Goal: Task Accomplishment & Management: Use online tool/utility

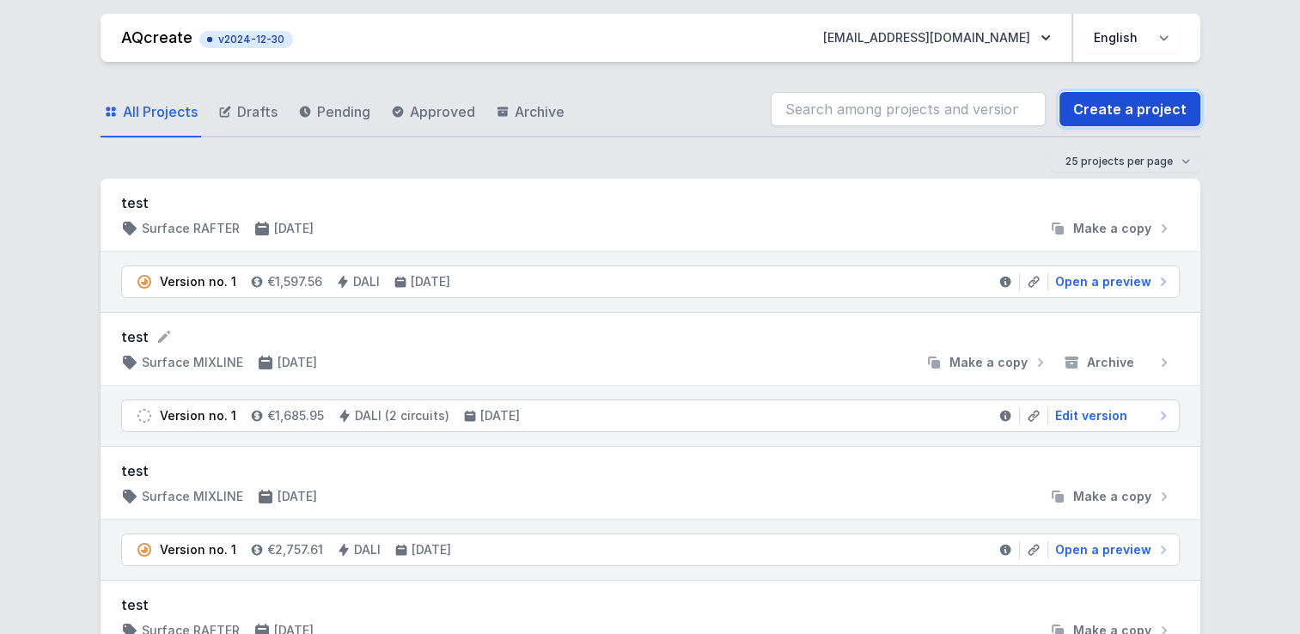
click at [1117, 115] on link "Create a project" at bounding box center [1130, 109] width 141 height 34
click at [135, 208] on h3 "test" at bounding box center [650, 203] width 1059 height 21
click at [1107, 227] on span "Make a copy" at bounding box center [1113, 228] width 78 height 17
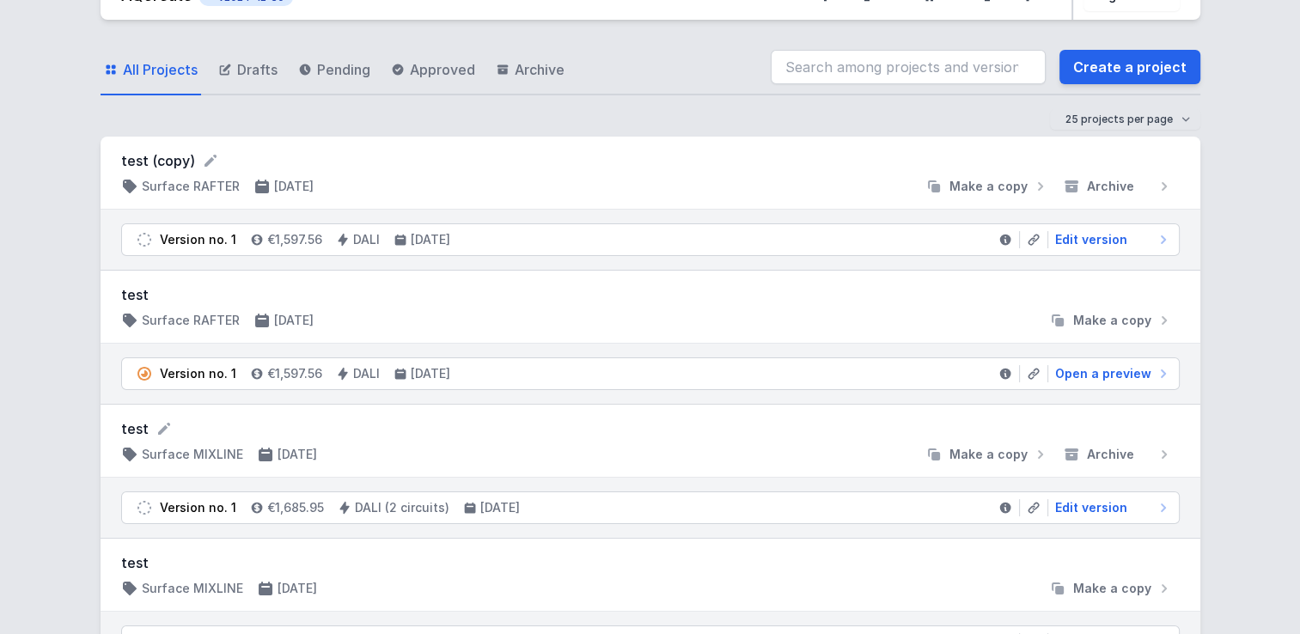
scroll to position [27, 0]
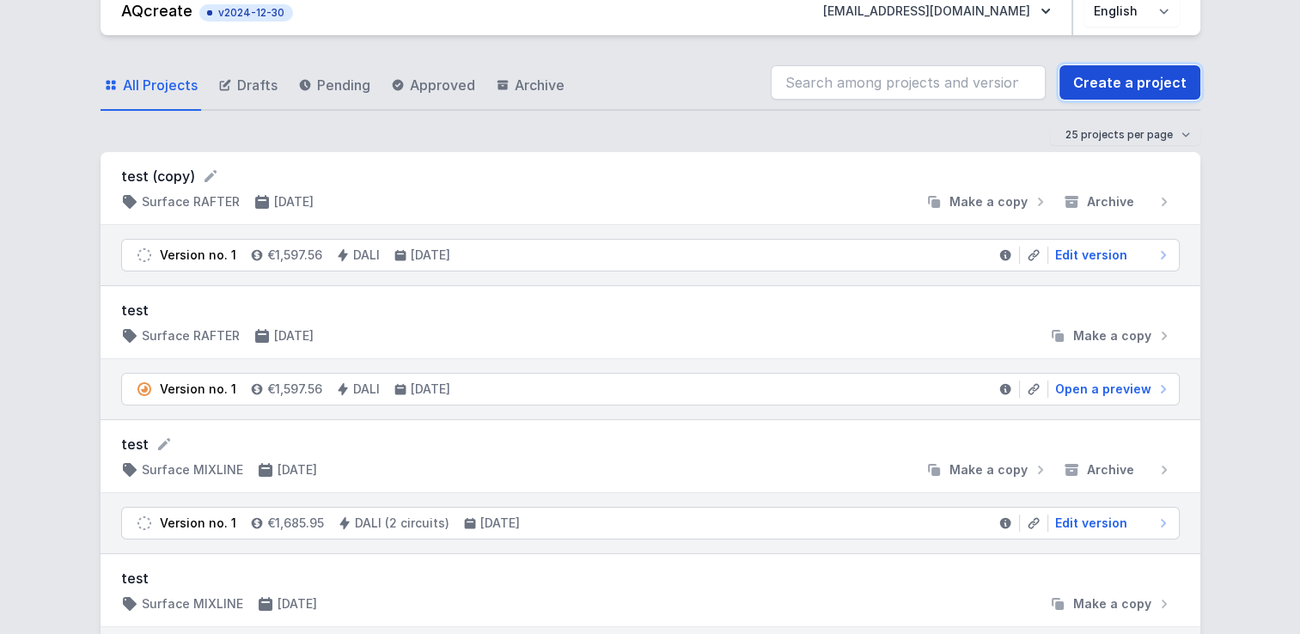
click at [1134, 83] on link "Create a project" at bounding box center [1130, 82] width 141 height 34
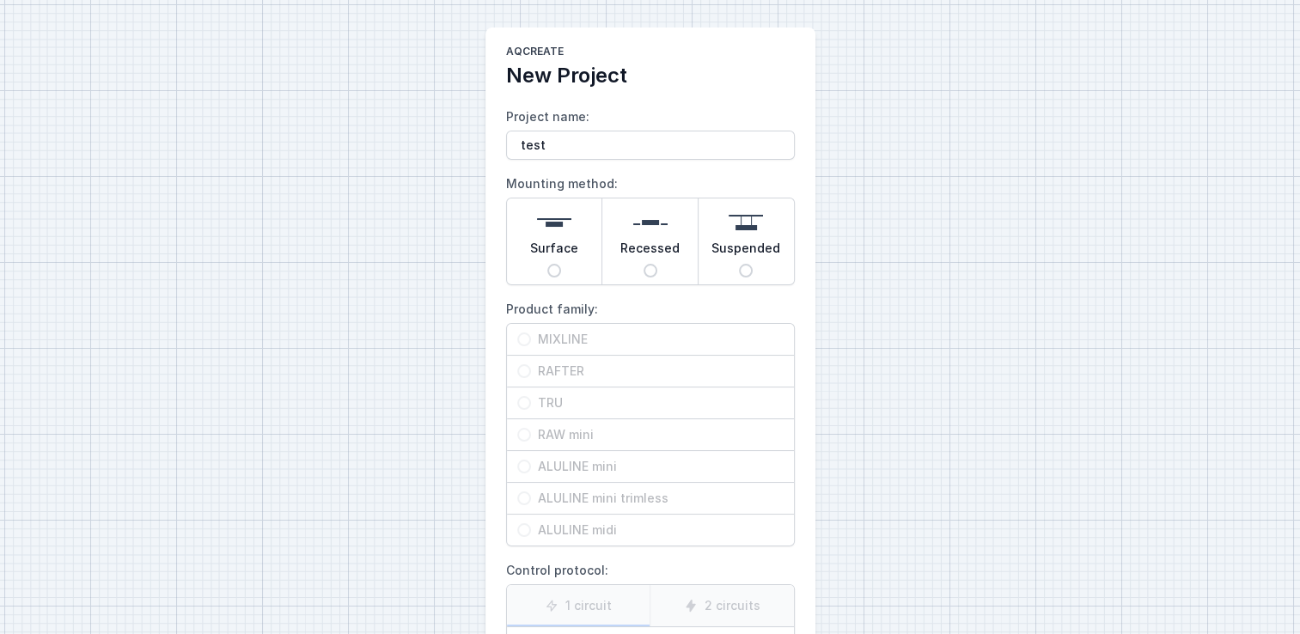
type input "test"
click at [522, 232] on div "Surface" at bounding box center [554, 242] width 95 height 86
click at [547, 264] on input "Surface" at bounding box center [554, 271] width 14 height 14
radio input "true"
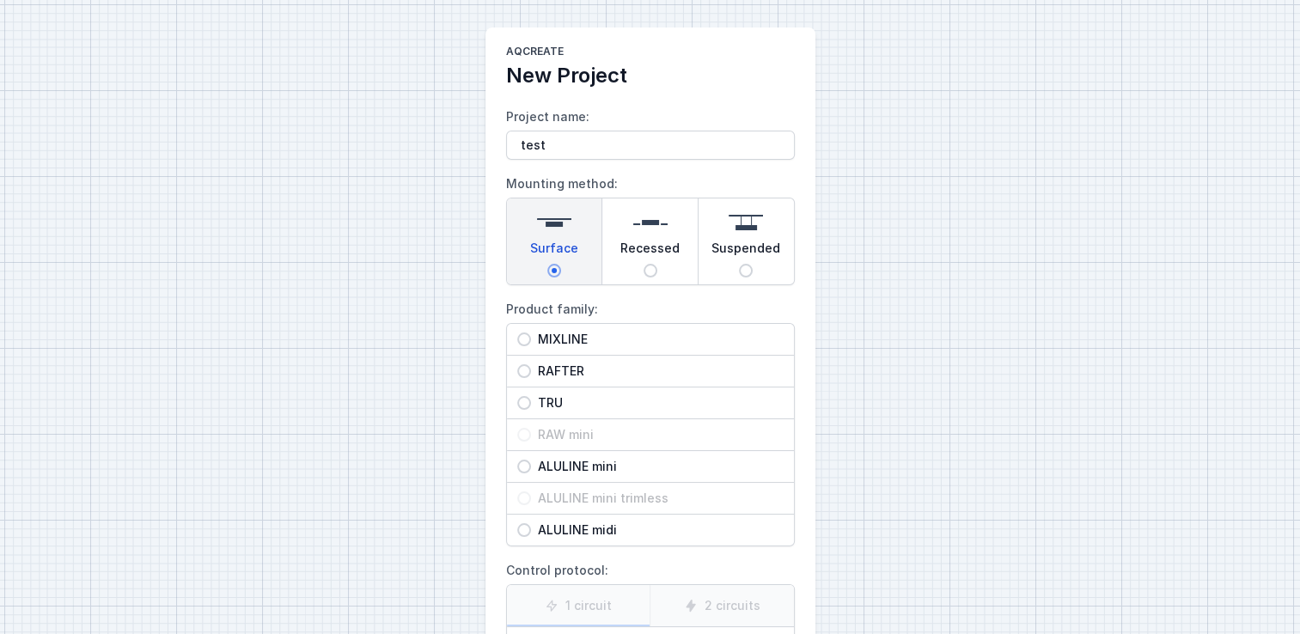
click at [546, 335] on span "MIXLINE" at bounding box center [657, 339] width 253 height 17
click at [531, 335] on input "MIXLINE" at bounding box center [524, 340] width 14 height 14
radio input "true"
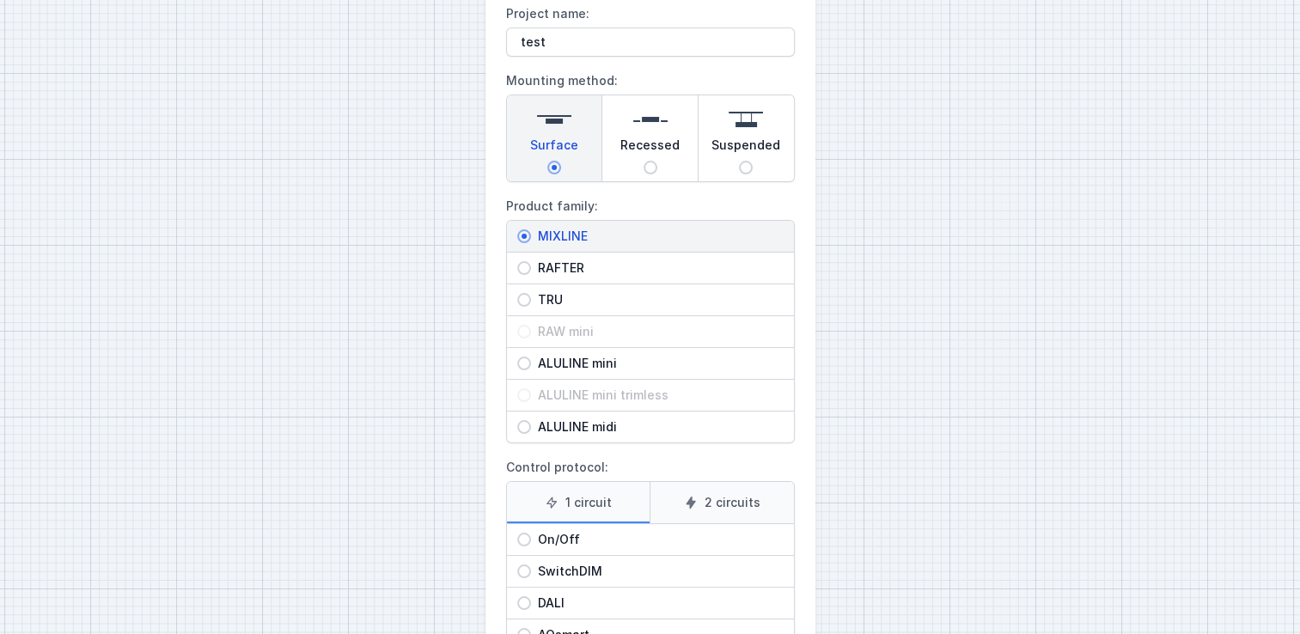
click at [722, 490] on label "2 circuits" at bounding box center [722, 502] width 144 height 41
click at [0, 0] on input "2 circuits" at bounding box center [0, 0] width 0 height 0
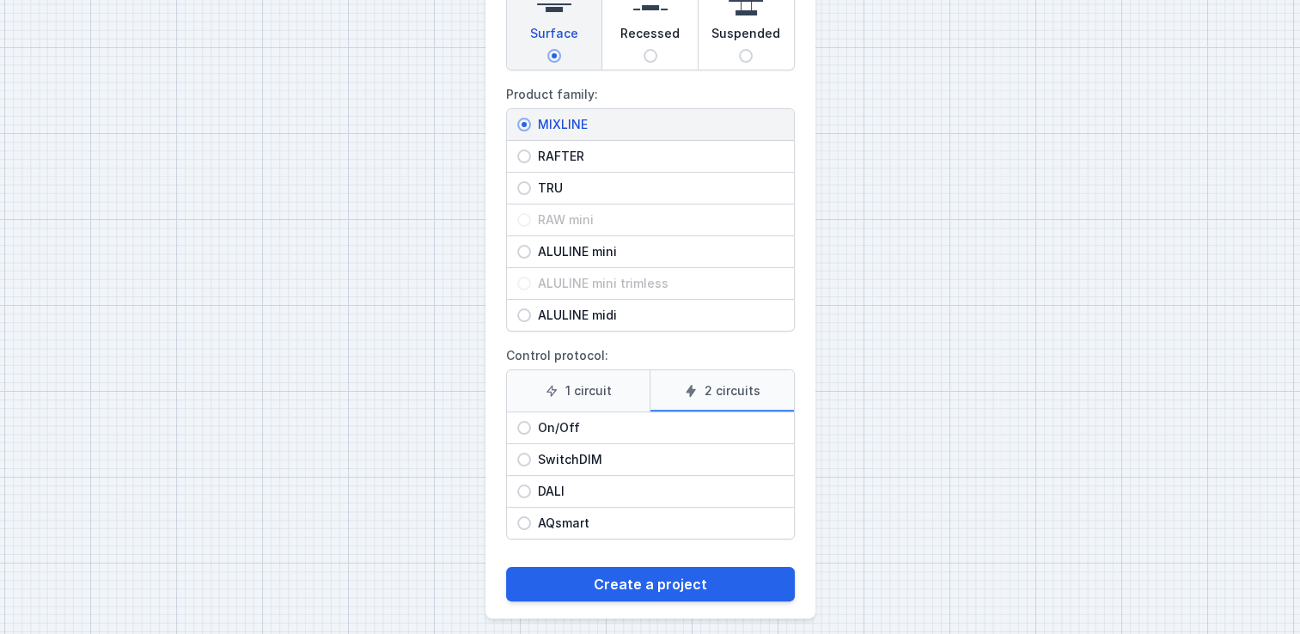
click at [536, 483] on span "DALI" at bounding box center [657, 491] width 253 height 17
click at [531, 485] on input "DALI" at bounding box center [524, 492] width 14 height 14
radio input "true"
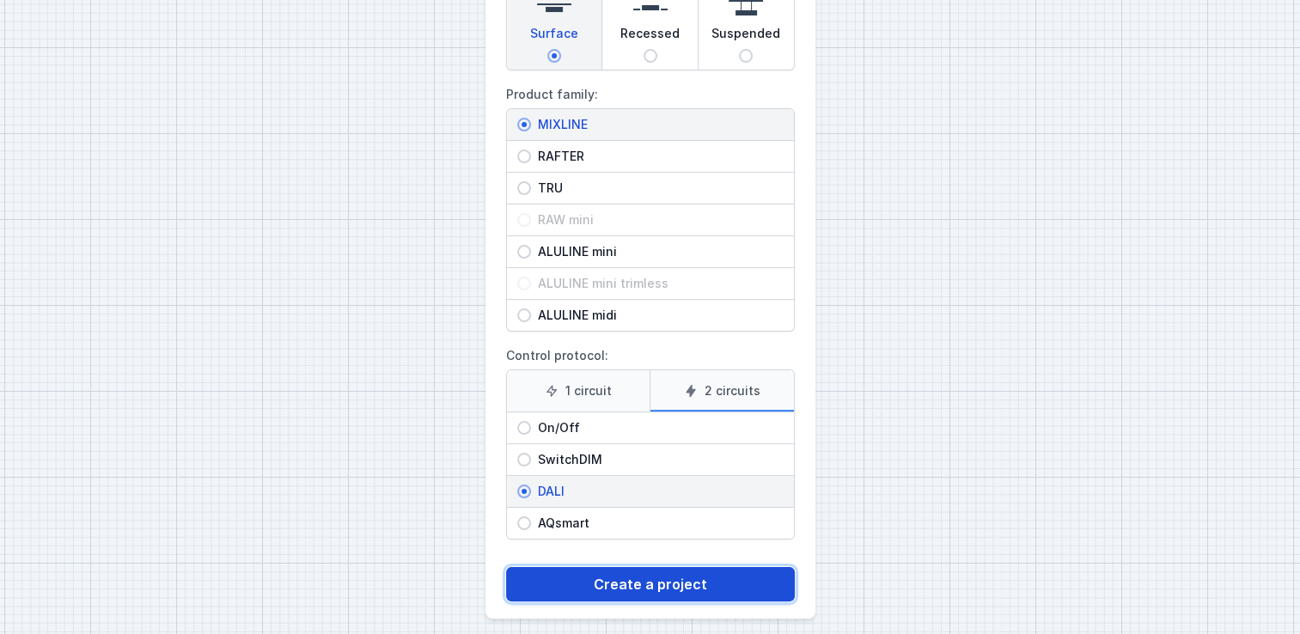
click at [629, 579] on button "Create a project" at bounding box center [650, 584] width 289 height 34
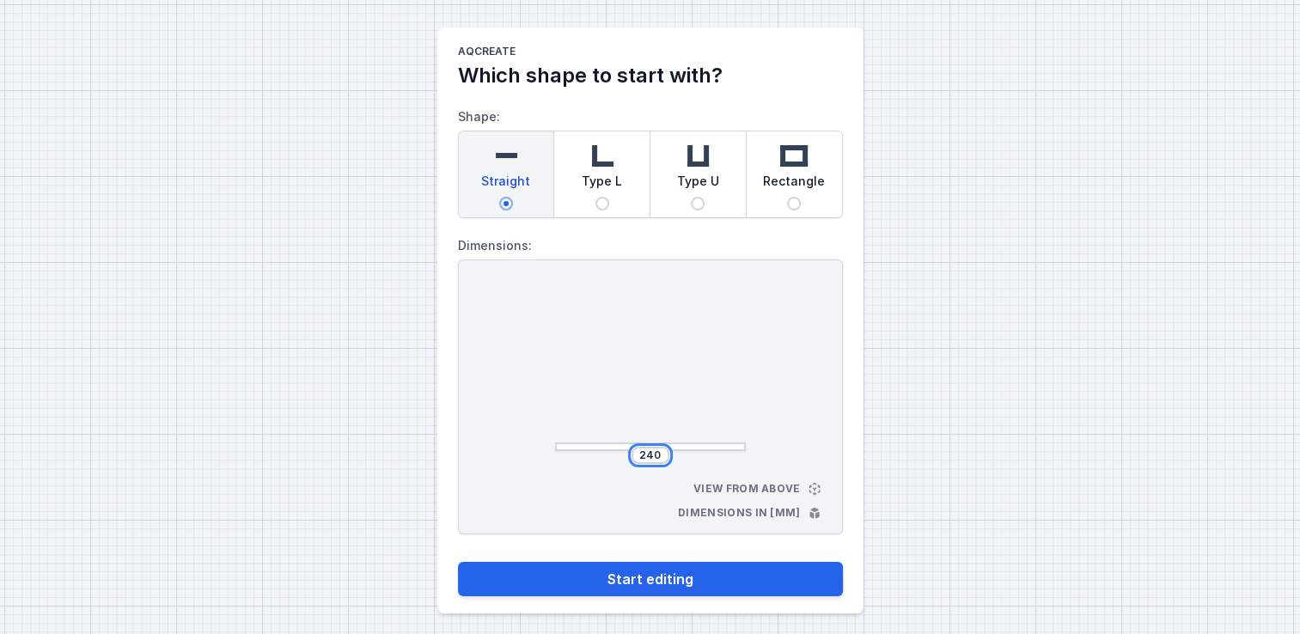
click at [657, 451] on input "240" at bounding box center [651, 456] width 28 height 14
type input "2400"
click at [458, 562] on button "Start editing" at bounding box center [650, 579] width 385 height 34
type input "2400"
select select "4"
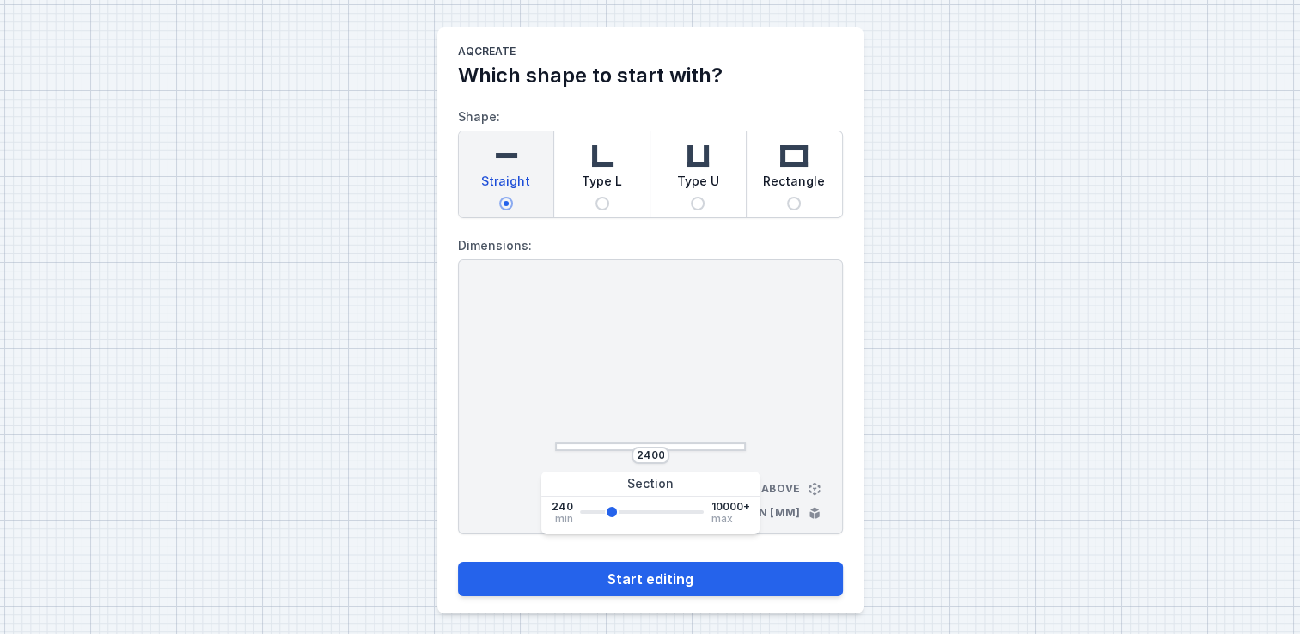
select select "true"
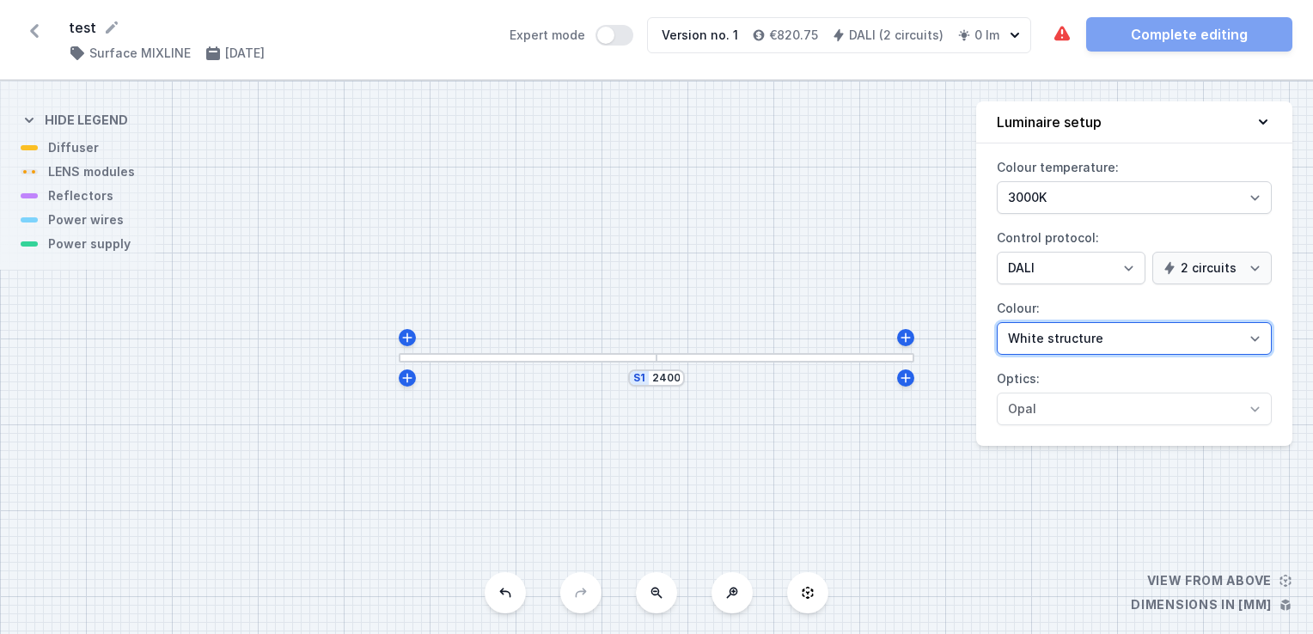
click at [1052, 339] on select "White structure Black structure Gold structure Copper Gray Another colour (from…" at bounding box center [1134, 338] width 275 height 33
click at [1212, 340] on select "White structure Black structure Gold structure Copper Gray Another colour (from…" at bounding box center [1134, 338] width 275 height 33
click at [1124, 342] on select "White structure Black structure Gold structure Copper Gray Another colour (from…" at bounding box center [1134, 338] width 275 height 33
click at [1175, 339] on select "White structure Black structure Gold structure Copper Gray Another colour (from…" at bounding box center [1134, 338] width 275 height 33
click at [1037, 349] on select "White structure Black structure Gold structure Copper Gray Another colour (from…" at bounding box center [1134, 338] width 275 height 33
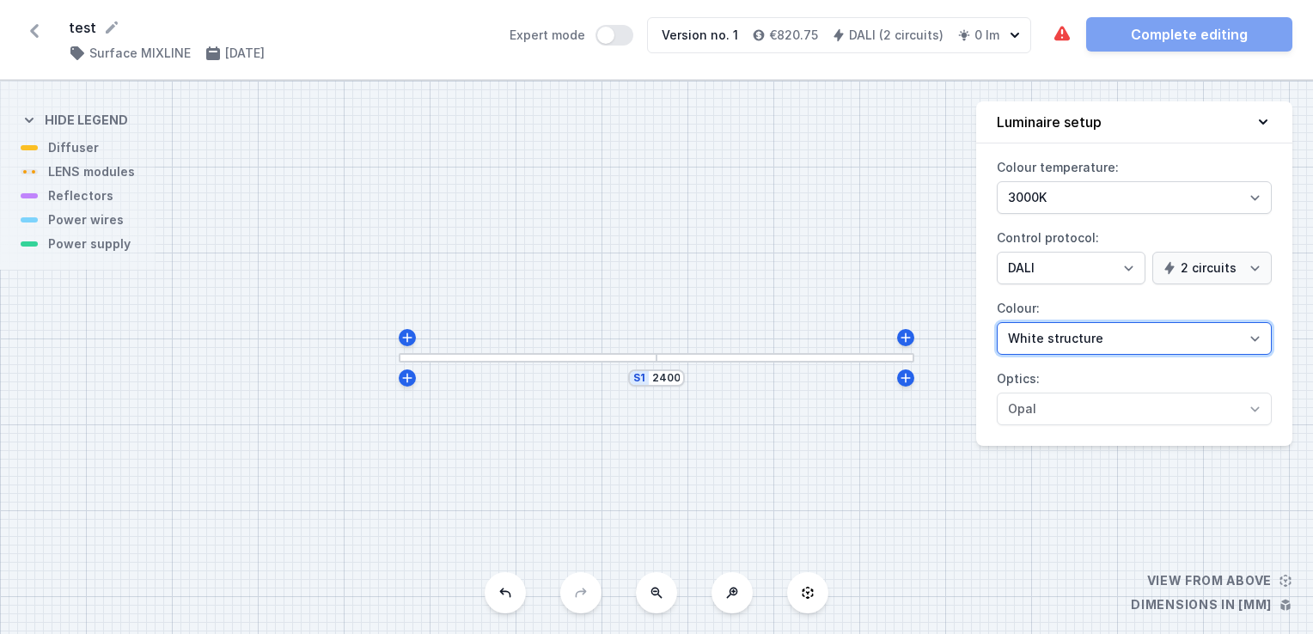
click at [1056, 326] on select "White structure Black structure Gold structure Copper Gray Another colour (from…" at bounding box center [1134, 338] width 275 height 33
click at [1043, 334] on select "White structure Black structure Gold structure Copper Gray Another colour (from…" at bounding box center [1134, 338] width 275 height 33
